Goal: Task Accomplishment & Management: Manage account settings

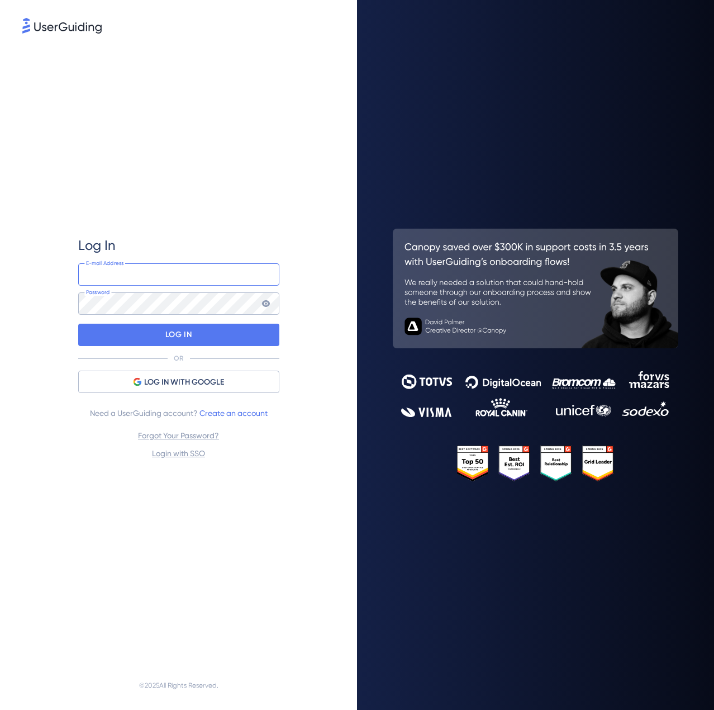
click at [191, 281] on input "email" at bounding box center [178, 274] width 201 height 22
type input "[EMAIL_ADDRESS][PERSON_NAME][DOMAIN_NAME]"
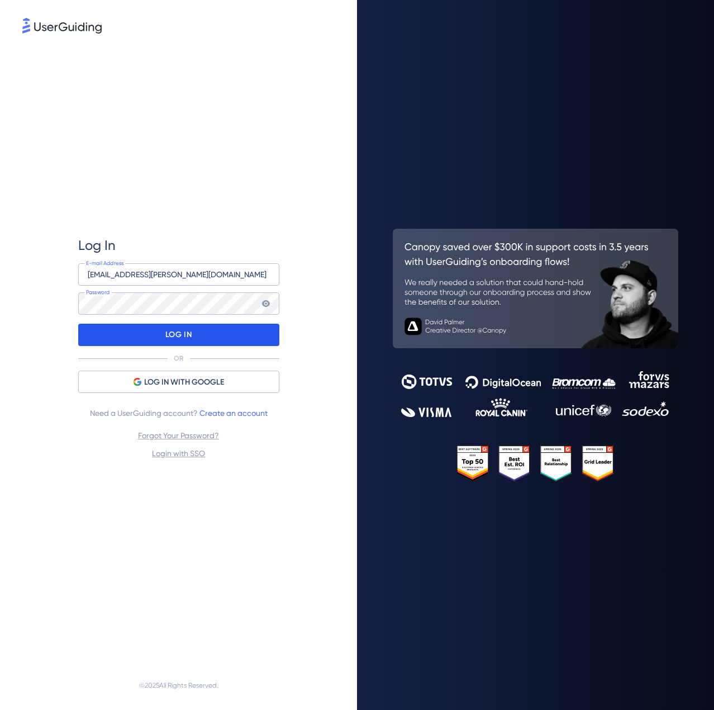
click at [207, 334] on div "LOG IN" at bounding box center [178, 335] width 201 height 22
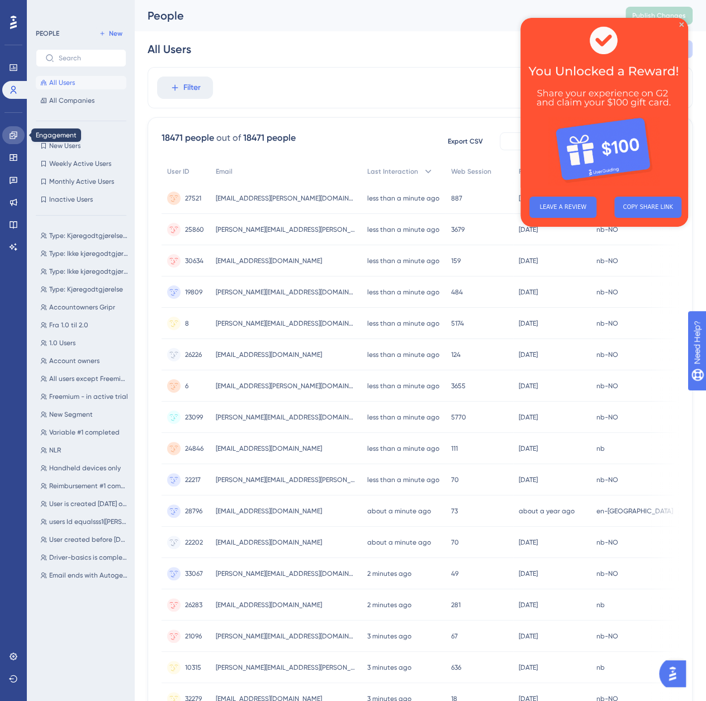
click at [16, 136] on icon at bounding box center [13, 135] width 9 height 9
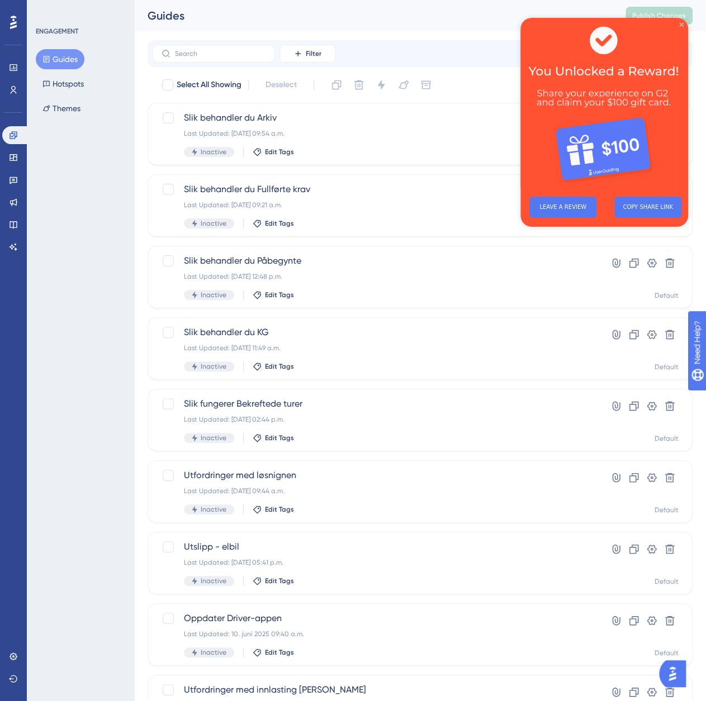
click at [681, 23] on icon "Close Preview" at bounding box center [681, 24] width 4 height 4
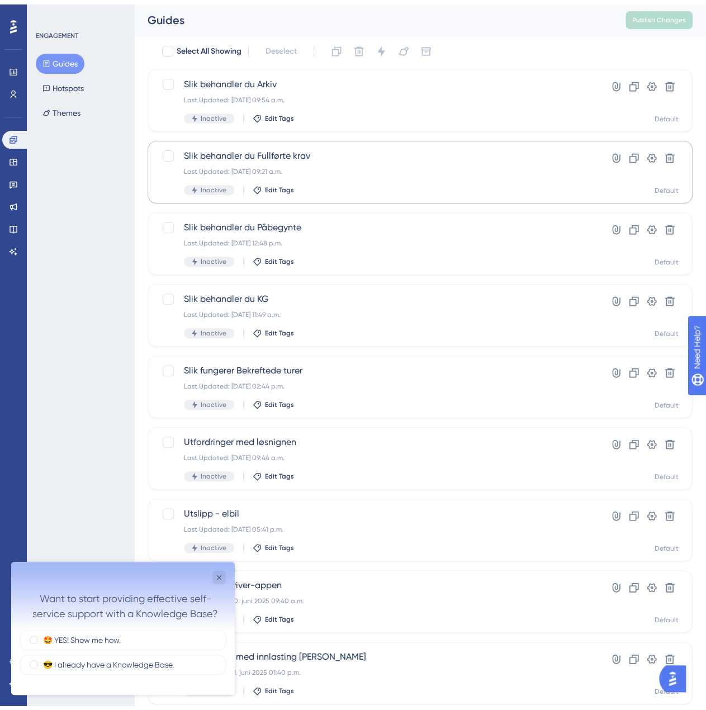
scroll to position [56, 0]
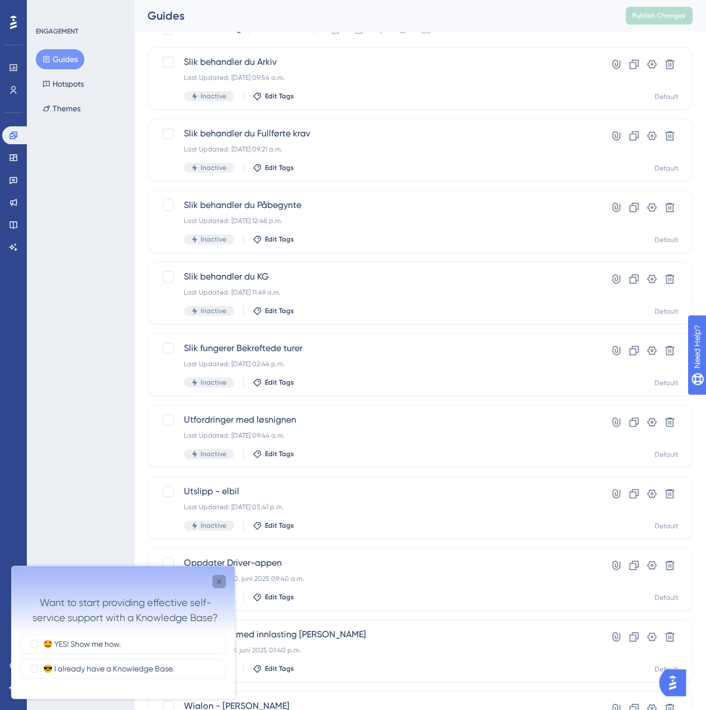
click at [218, 585] on icon "Close survey" at bounding box center [219, 581] width 9 height 9
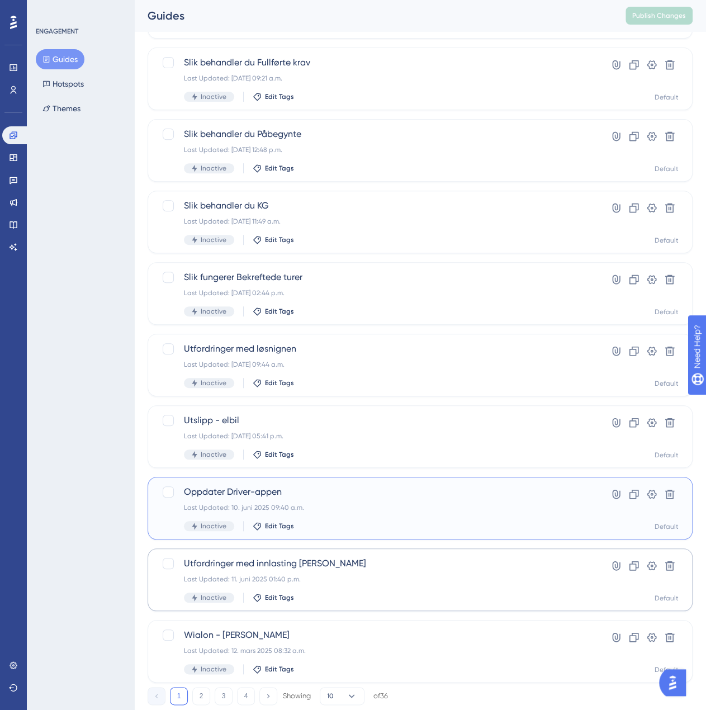
scroll to position [102, 0]
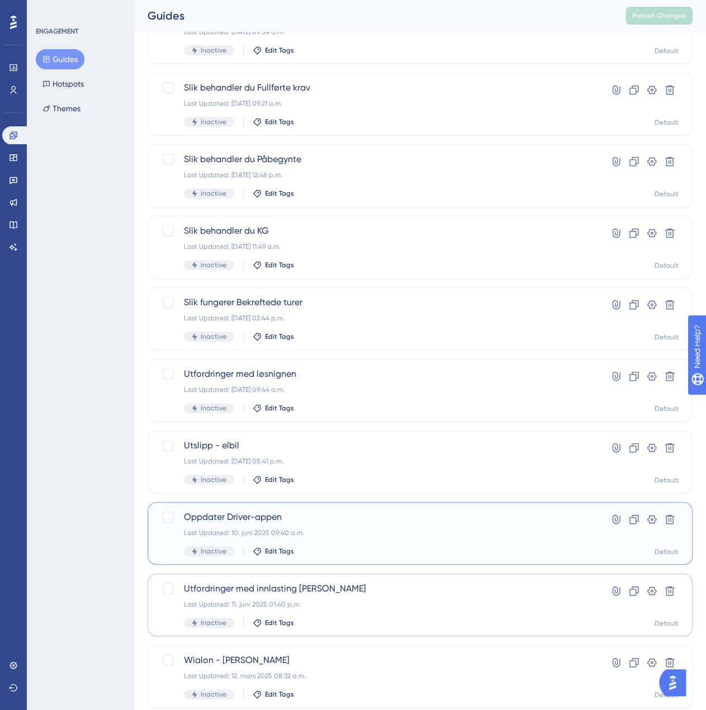
click at [319, 538] on div "Oppdater Driver-appen Last Updated: 10. juni 2025 09:40 a.m. Inactive Edit Tags" at bounding box center [375, 533] width 383 height 46
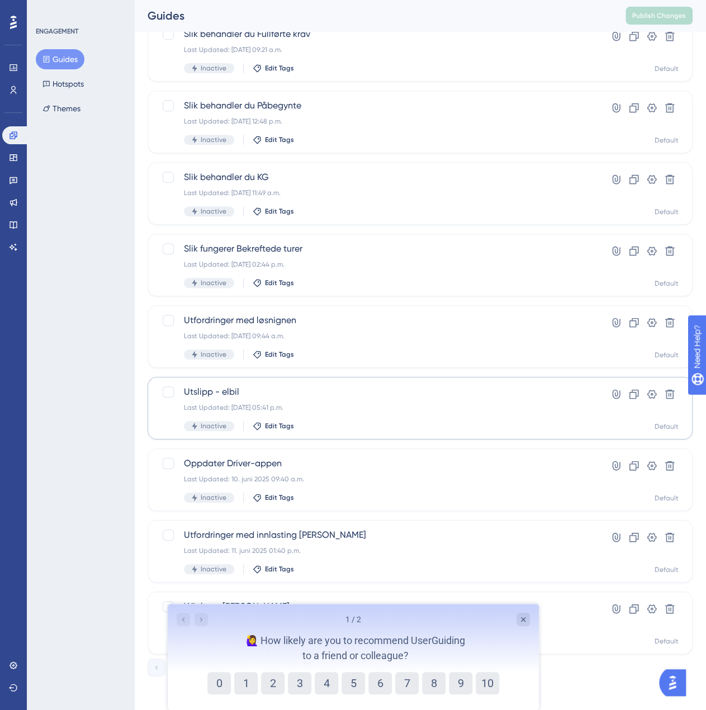
scroll to position [158, 0]
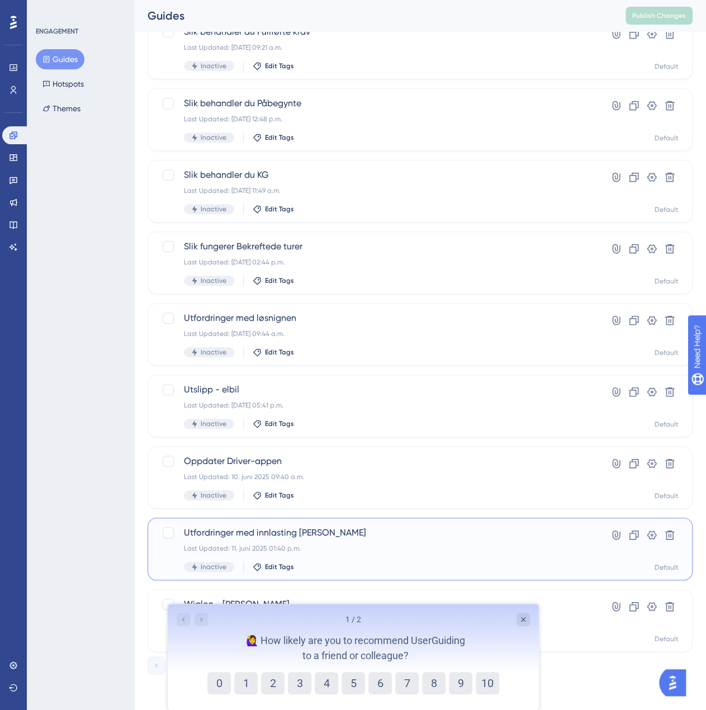
click at [329, 548] on div "Last Updated: 11. juni 2025 01:40 p.m." at bounding box center [375, 548] width 383 height 9
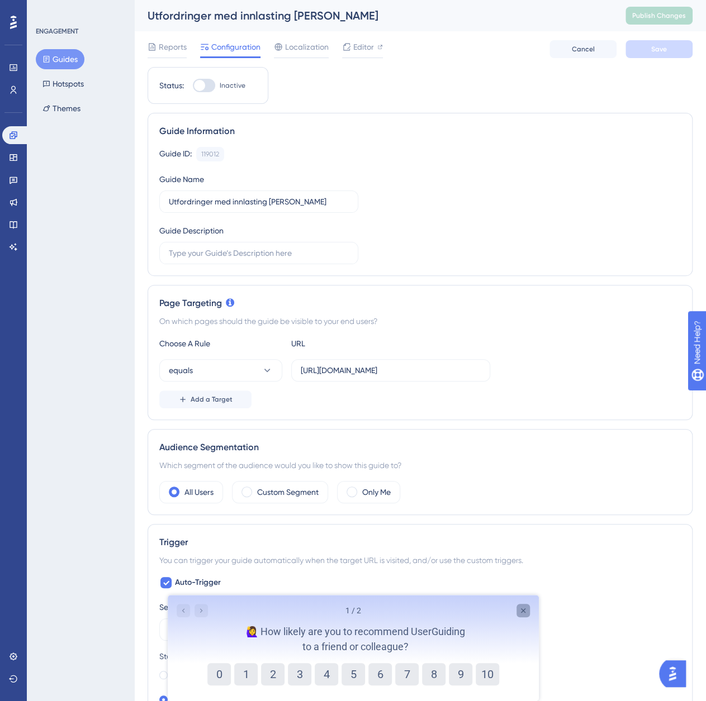
click at [524, 617] on div "Close survey" at bounding box center [522, 610] width 13 height 13
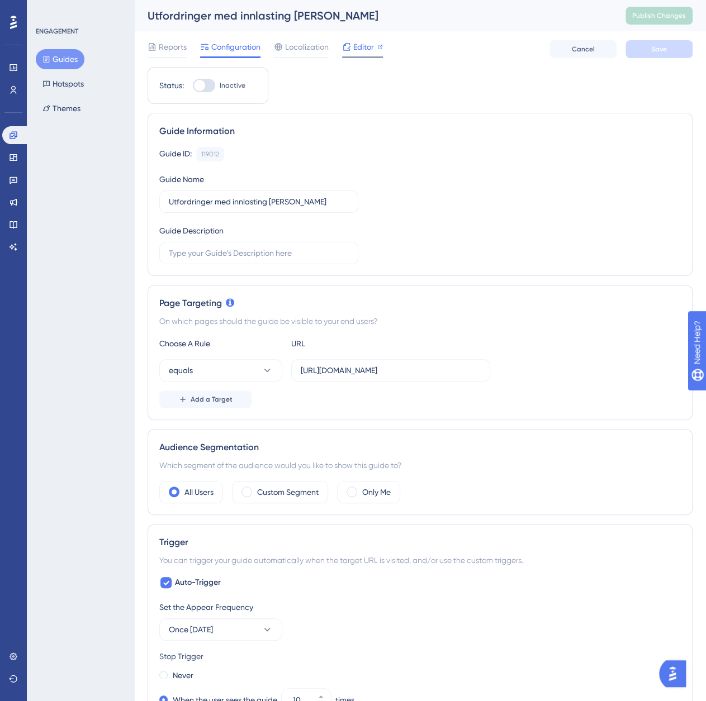
click at [366, 42] on span "Editor" at bounding box center [363, 46] width 21 height 13
click at [209, 82] on div at bounding box center [204, 85] width 22 height 13
click at [193, 86] on input "Inactive" at bounding box center [192, 86] width 1 height 1
checkbox input "true"
click at [661, 48] on span "Save" at bounding box center [659, 49] width 16 height 9
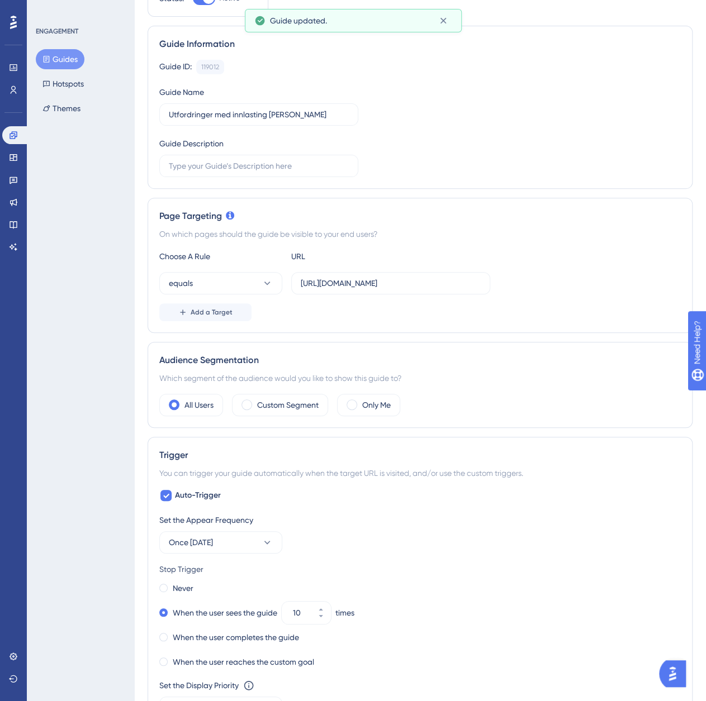
scroll to position [112, 0]
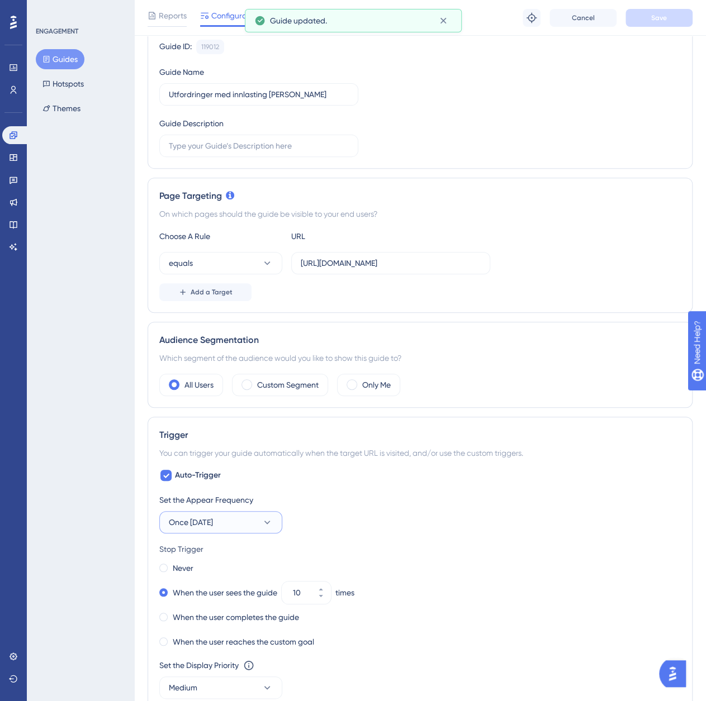
click at [248, 524] on button "Once in 1 day" at bounding box center [220, 522] width 123 height 22
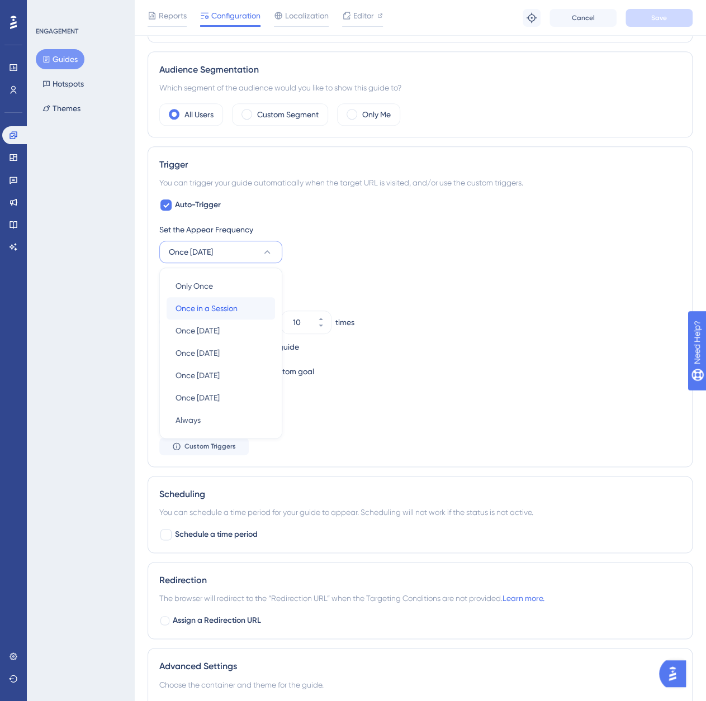
click at [241, 300] on div "Once in a Session Once in a Session" at bounding box center [221, 308] width 91 height 22
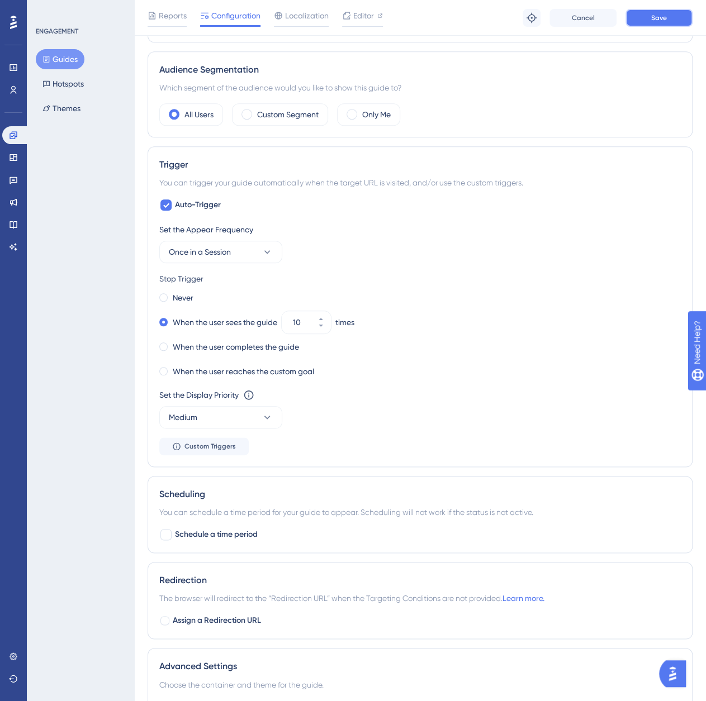
click at [657, 12] on button "Save" at bounding box center [658, 18] width 67 height 18
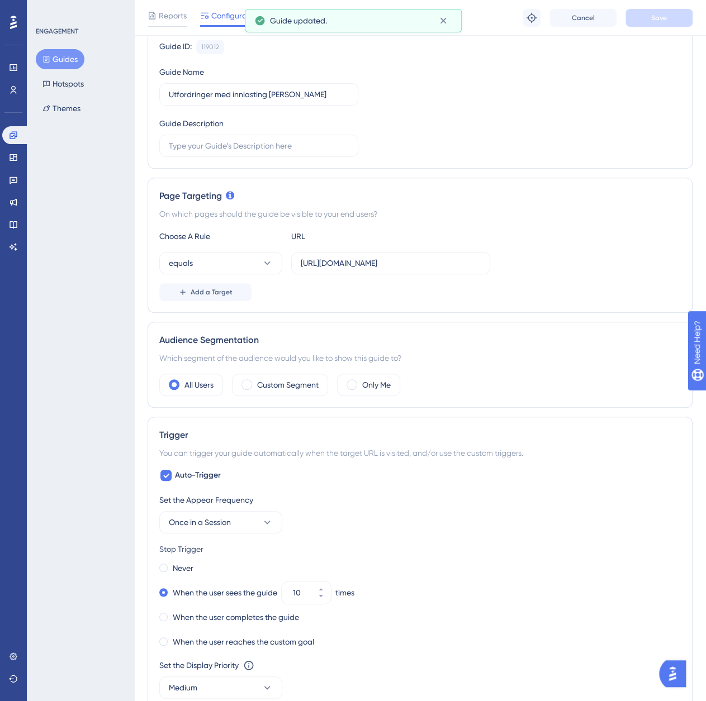
scroll to position [0, 0]
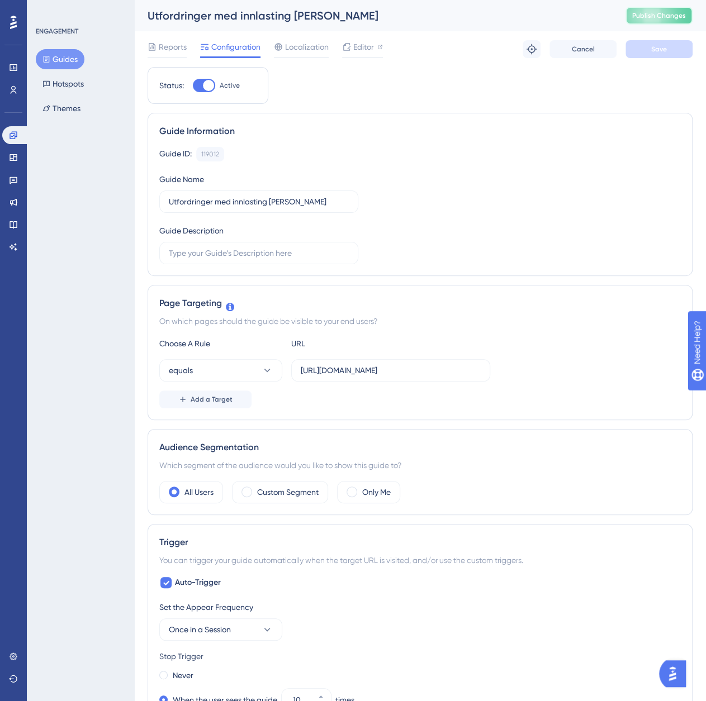
click at [670, 12] on span "Publish Changes" at bounding box center [659, 15] width 54 height 9
